Goal: Book appointment/travel/reservation

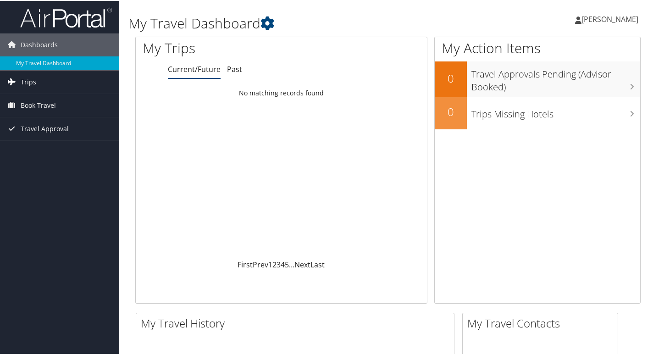
click at [47, 78] on link "Trips" at bounding box center [59, 81] width 119 height 23
click at [48, 146] on span "Book Travel" at bounding box center [38, 145] width 35 height 23
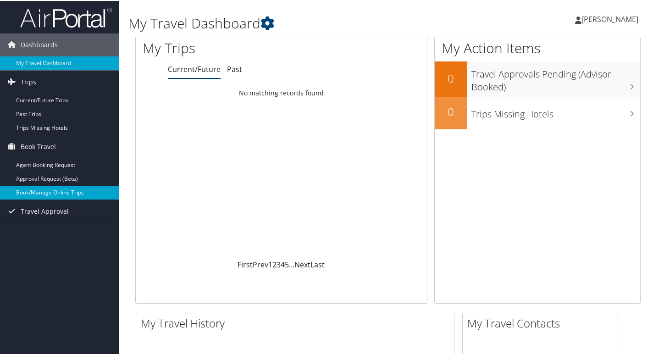
click at [50, 190] on link "Book/Manage Online Trips" at bounding box center [59, 192] width 119 height 14
click at [35, 189] on link "Book/Manage Online Trips" at bounding box center [59, 192] width 119 height 14
